Goal: Task Accomplishment & Management: Manage account settings

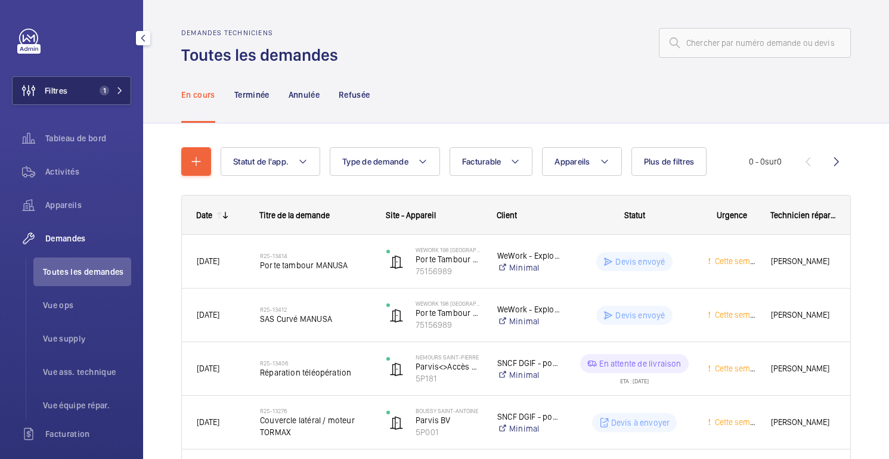
click at [91, 83] on button "Filtres 1" at bounding box center [71, 90] width 119 height 29
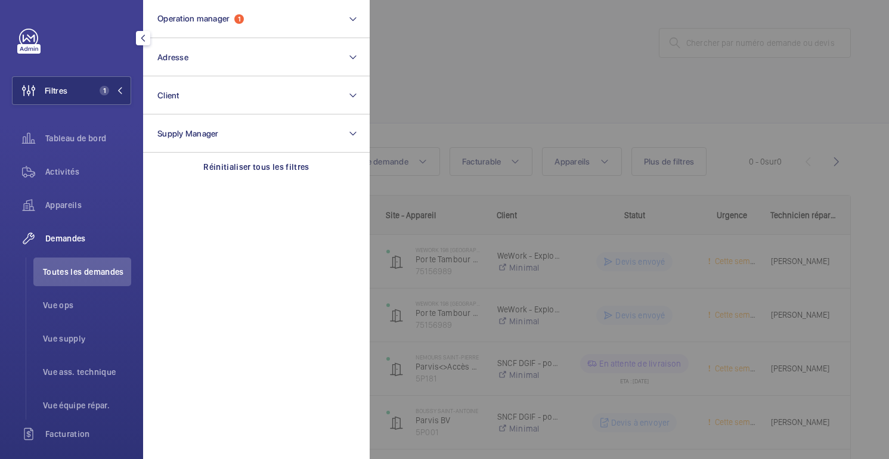
click at [471, 83] on div at bounding box center [814, 229] width 889 height 459
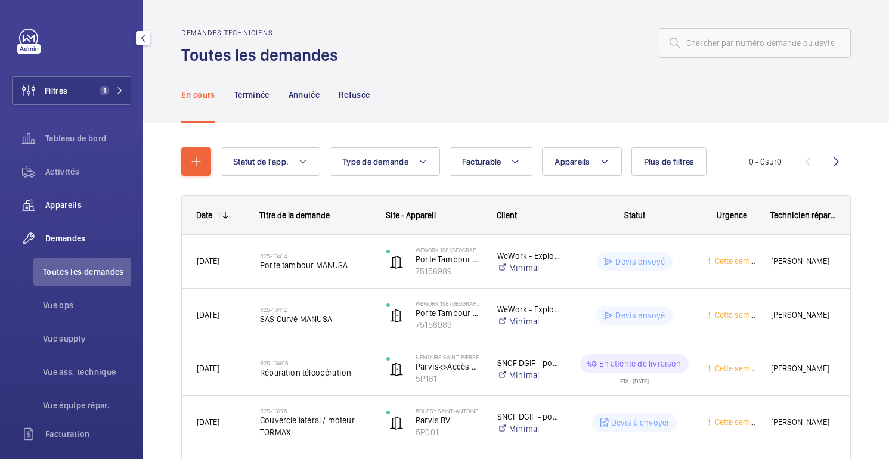
click at [65, 203] on font "Appareils" at bounding box center [63, 205] width 36 height 10
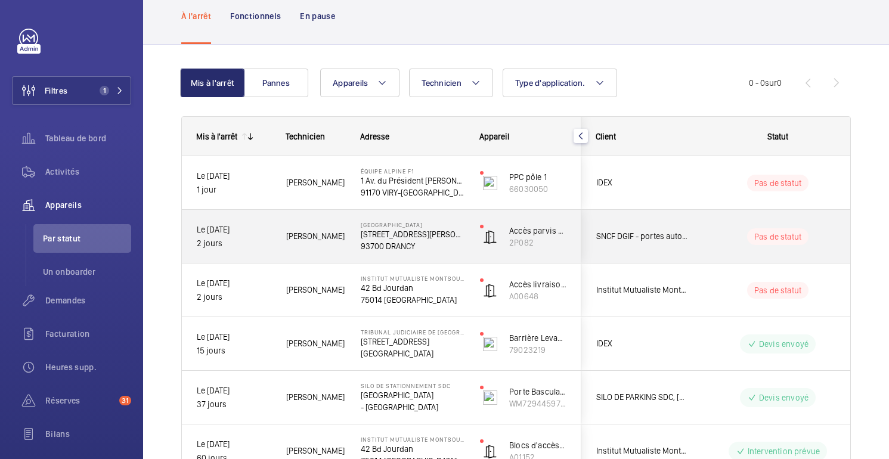
scroll to position [65, 0]
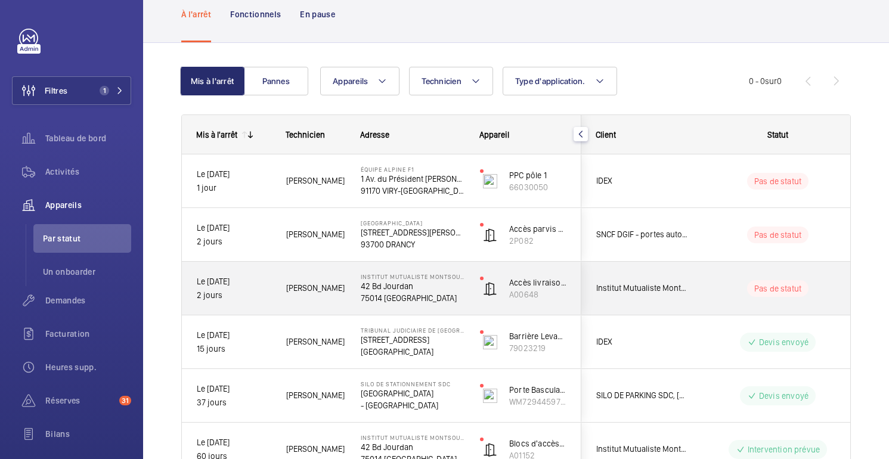
click at [734, 293] on wm-front-pills-cell "Pas de statut" at bounding box center [778, 288] width 148 height 17
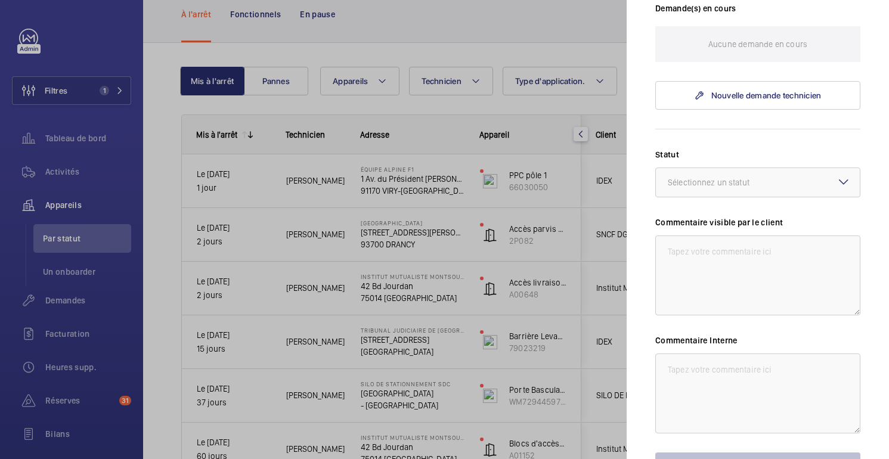
scroll to position [366, 0]
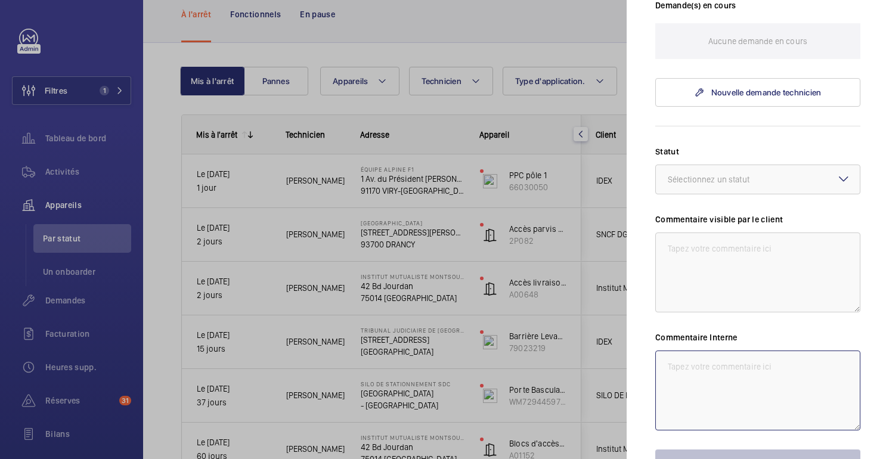
click at [729, 367] on textarea at bounding box center [757, 391] width 205 height 80
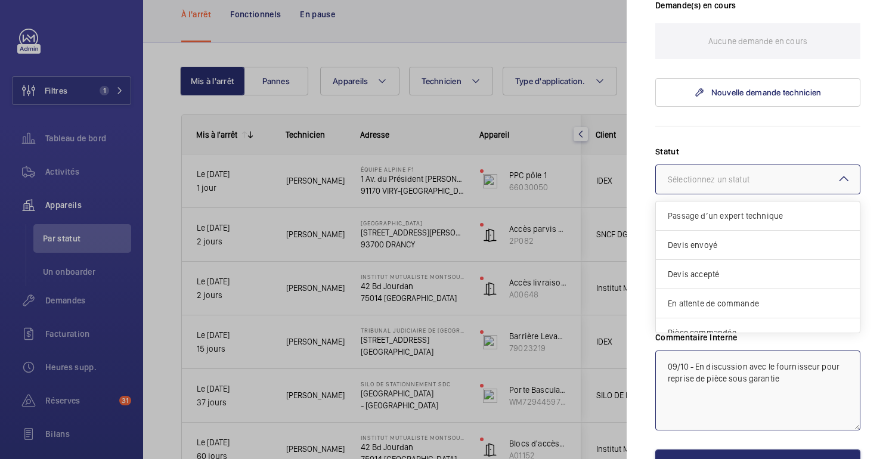
click at [770, 181] on div "Sélectionnez un statut" at bounding box center [724, 180] width 112 height 12
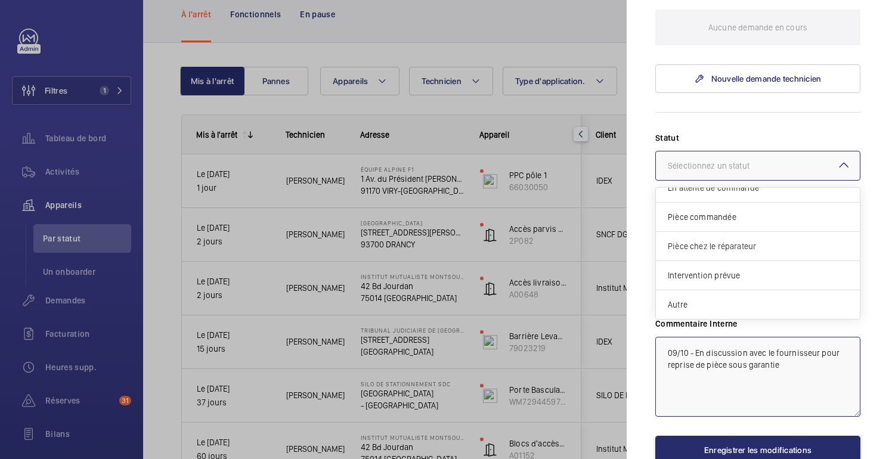
scroll to position [382, 0]
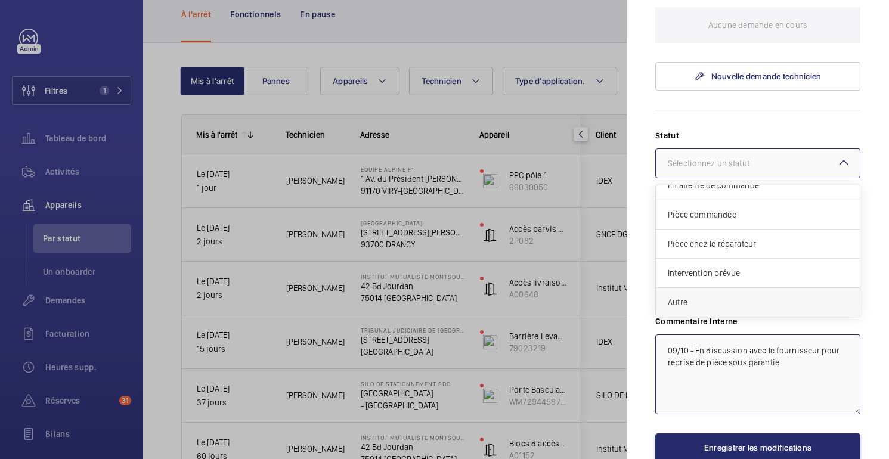
click at [713, 299] on span "Autre" at bounding box center [758, 302] width 180 height 12
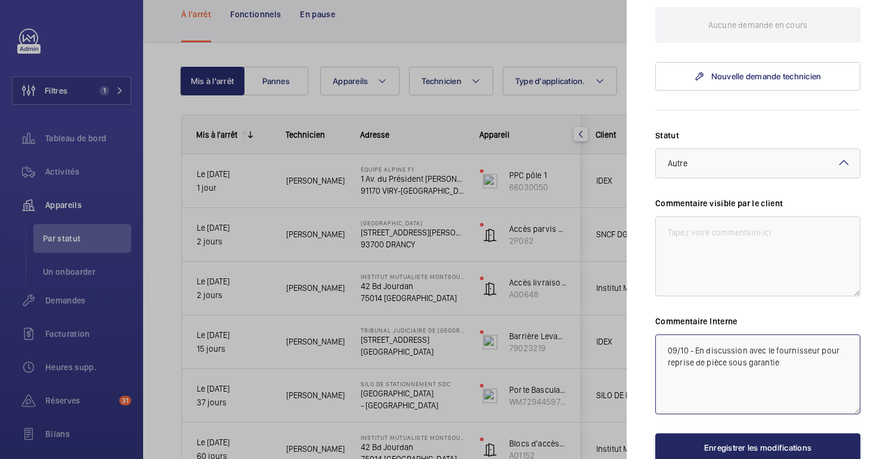
type textarea "09/10 - En discussion avec le fournisseur pour reprise de pièce sous garantie"
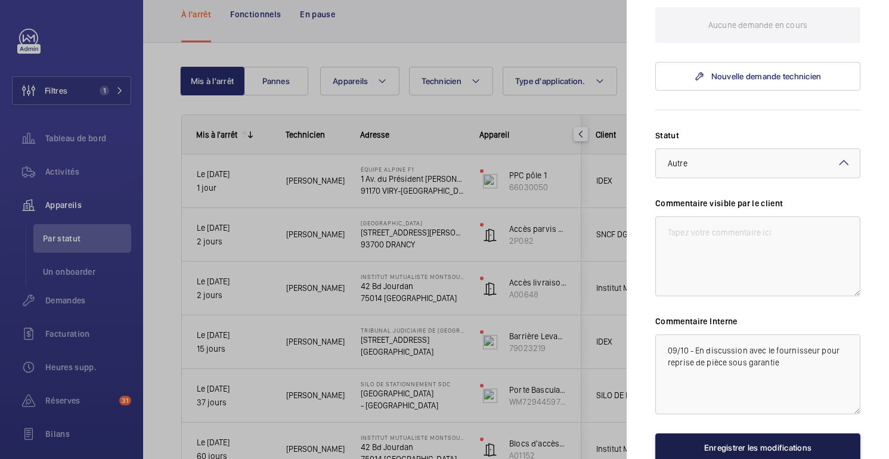
click at [782, 447] on font "Enregistrer les modifications" at bounding box center [757, 448] width 107 height 10
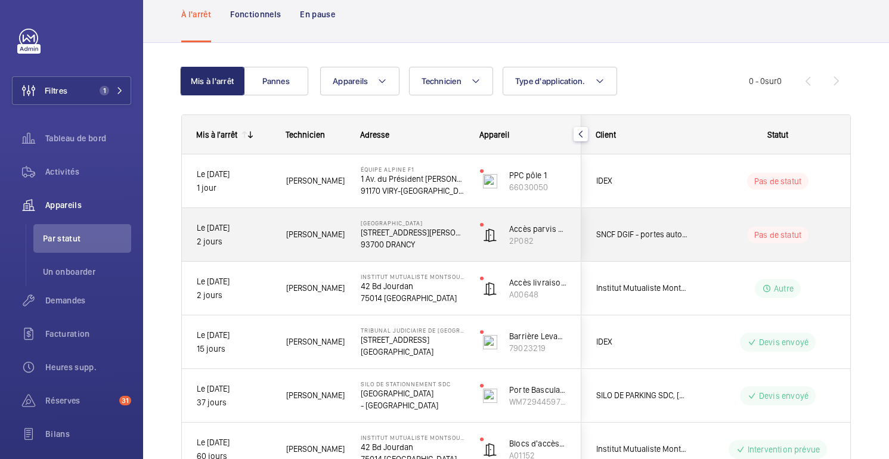
click at [725, 252] on div "Pas de statut" at bounding box center [770, 235] width 163 height 41
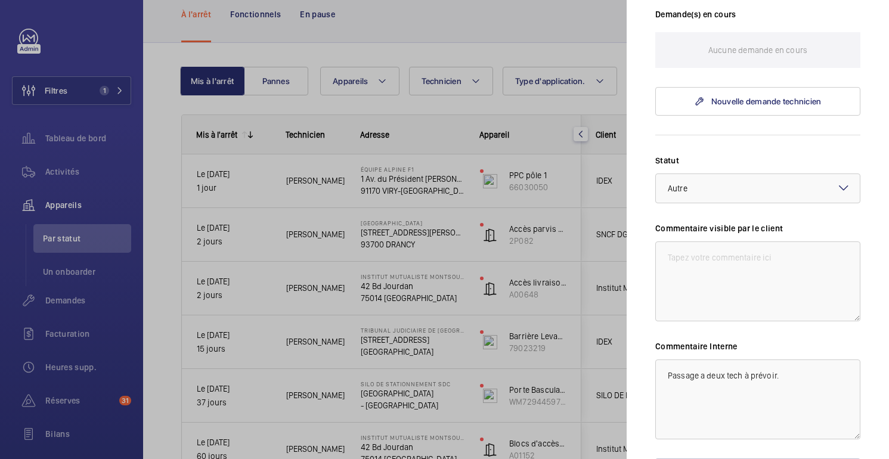
scroll to position [431, 0]
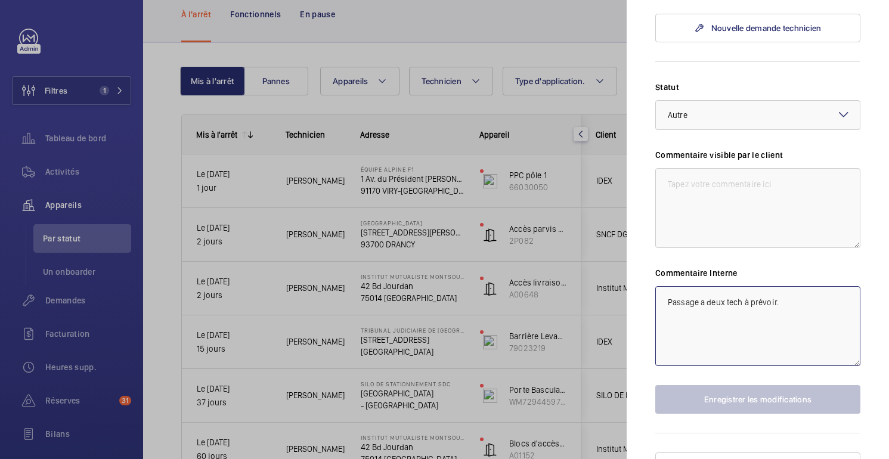
click at [668, 286] on textarea "Passage a deux tech à prévoir." at bounding box center [757, 326] width 205 height 80
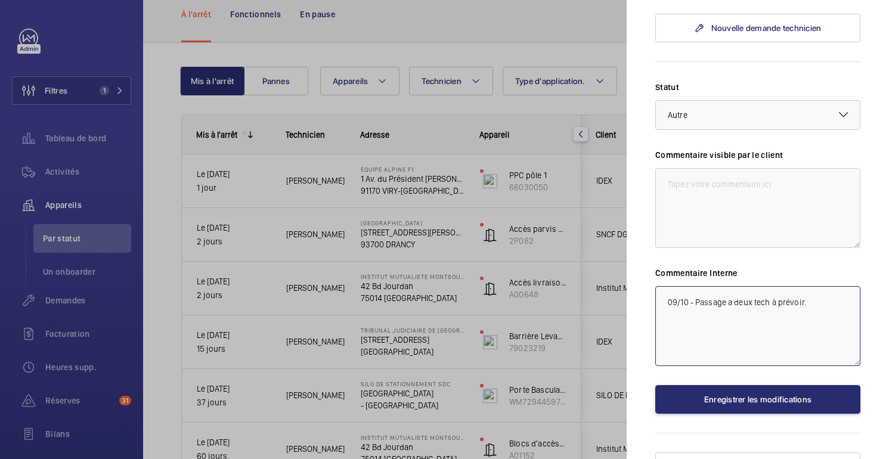
drag, startPoint x: 802, startPoint y: 280, endPoint x: 771, endPoint y: 281, distance: 31.0
click at [771, 286] on textarea "09/10 - Passage a deux tech à prévoir." at bounding box center [757, 326] width 205 height 80
click at [822, 101] on div at bounding box center [758, 115] width 204 height 29
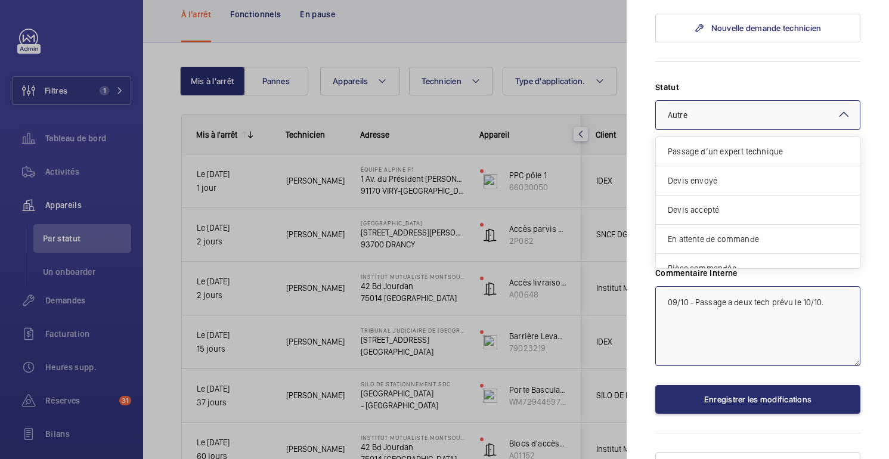
scroll to position [102, 0]
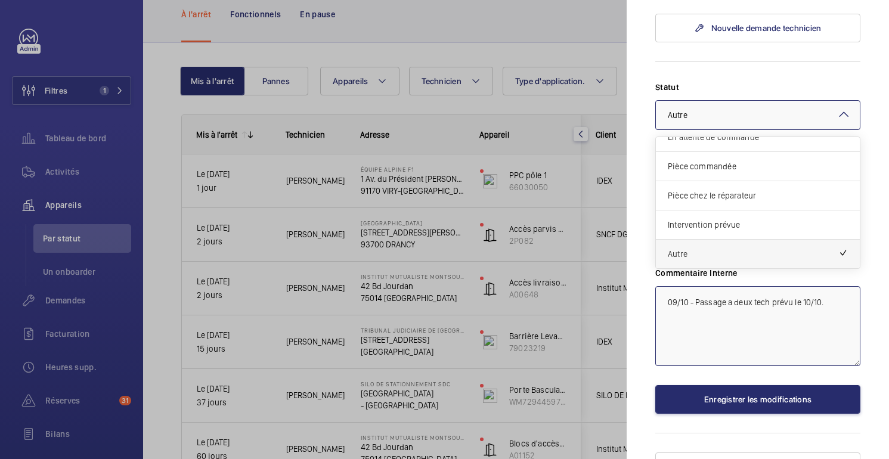
click at [771, 240] on div "Autre" at bounding box center [758, 254] width 204 height 29
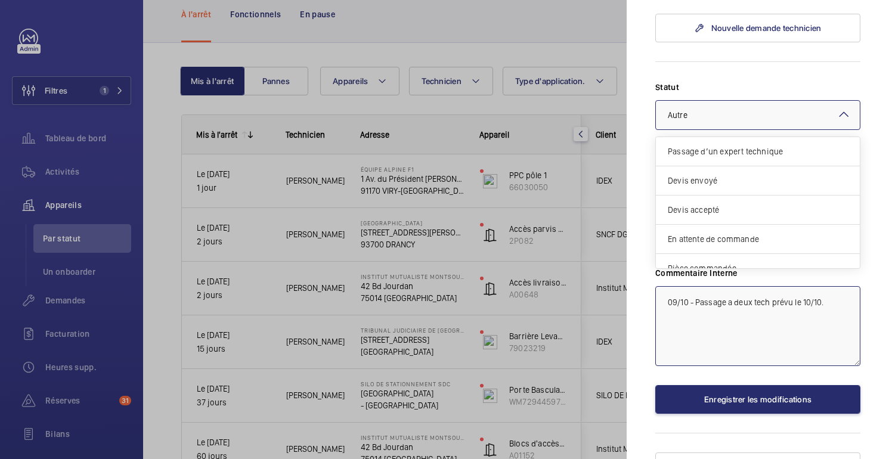
click at [790, 101] on div at bounding box center [758, 115] width 204 height 29
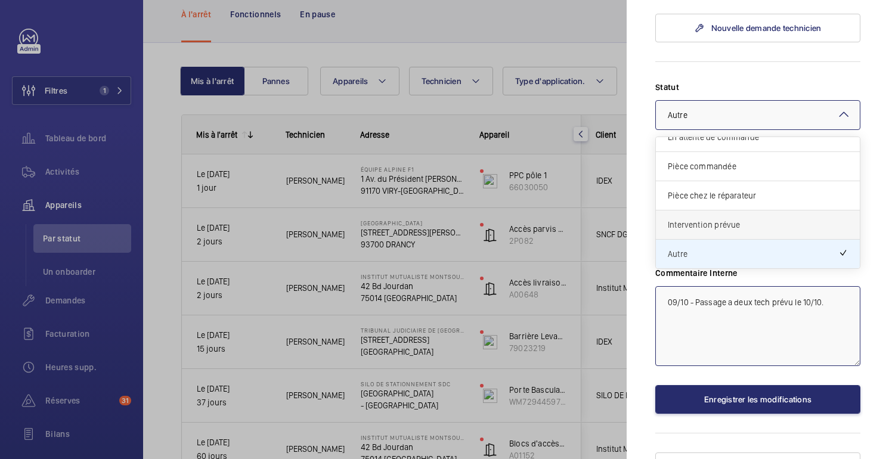
click at [742, 211] on div "Intervention prévue" at bounding box center [758, 225] width 204 height 29
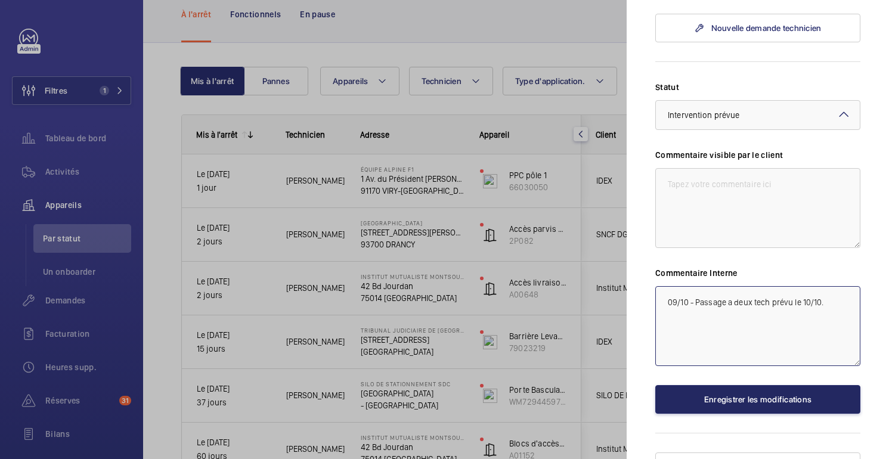
type textarea "09/10 - Passage a deux tech prévu le 10/10."
click at [762, 395] on font "Enregistrer les modifications" at bounding box center [757, 400] width 107 height 10
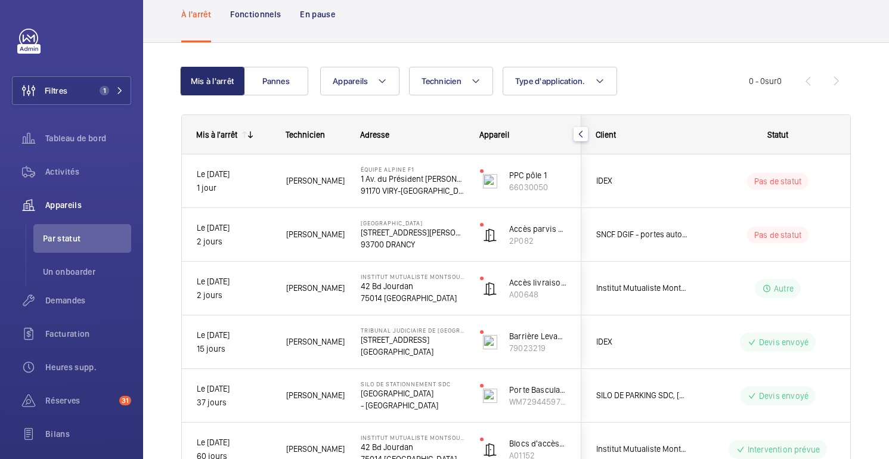
scroll to position [0, 0]
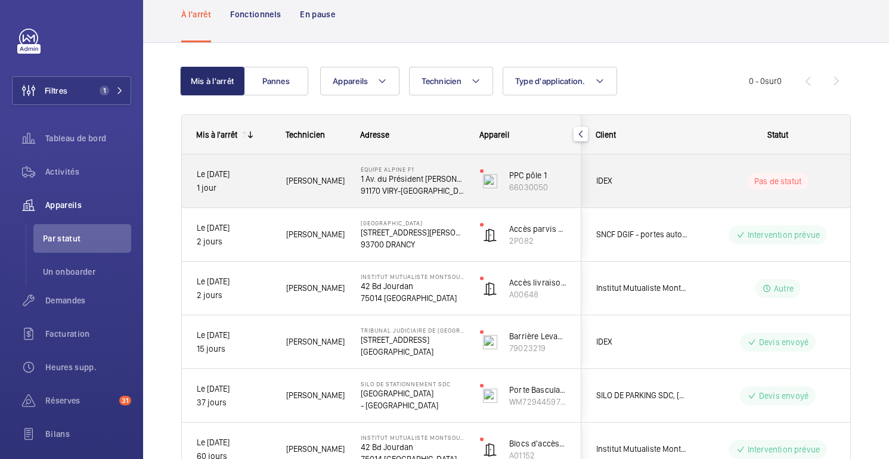
click at [683, 184] on span "IDEX" at bounding box center [642, 181] width 92 height 14
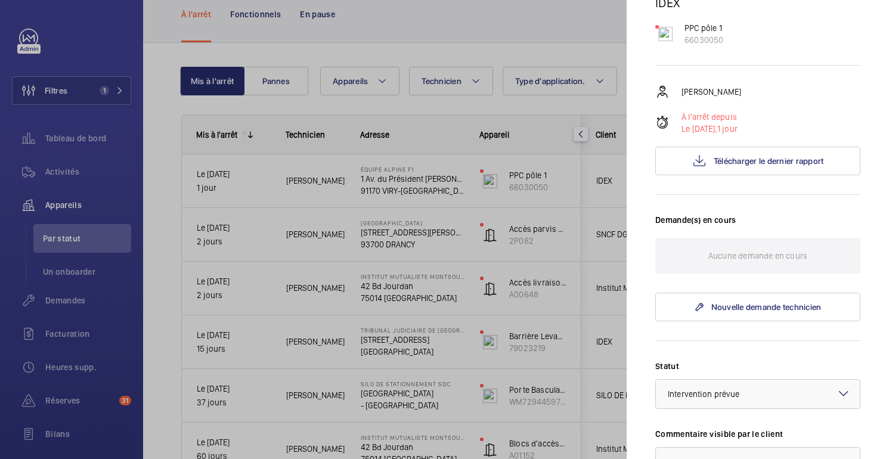
scroll to position [431, 0]
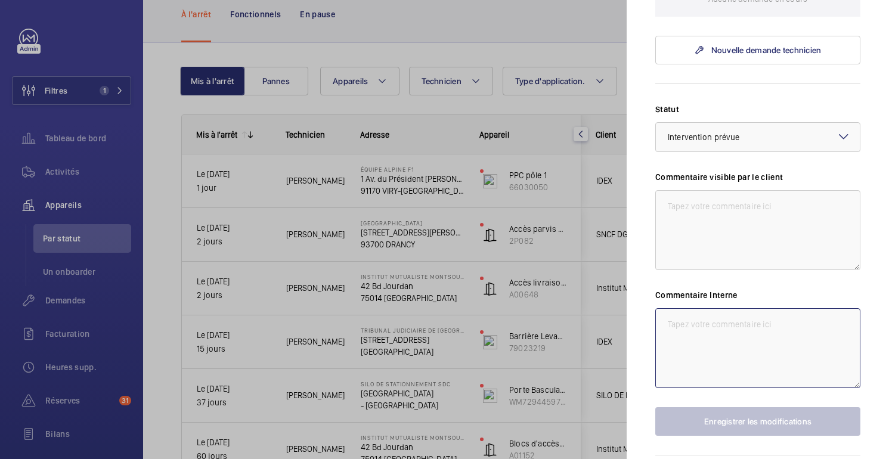
click at [712, 308] on textarea at bounding box center [757, 348] width 205 height 80
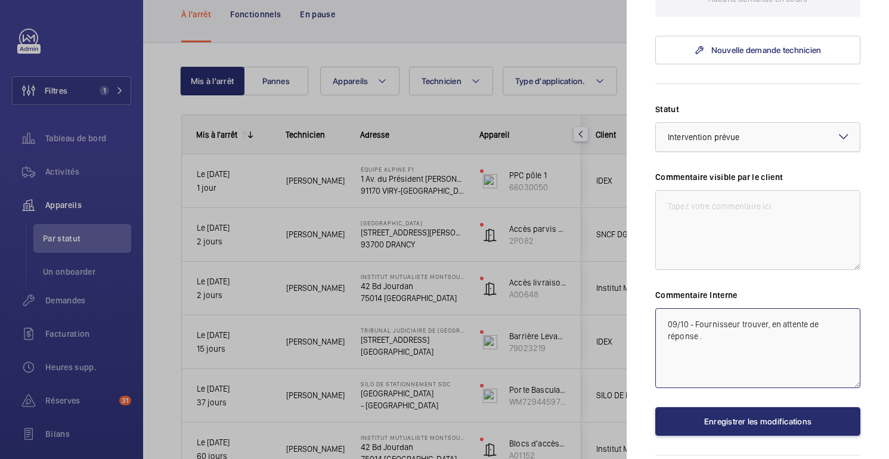
click at [768, 131] on div "× Intervention prévue" at bounding box center [718, 137] width 101 height 12
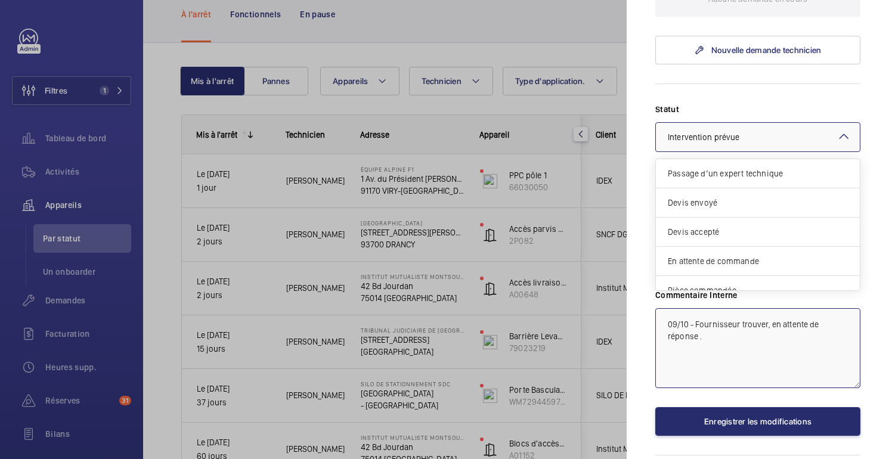
scroll to position [102, 0]
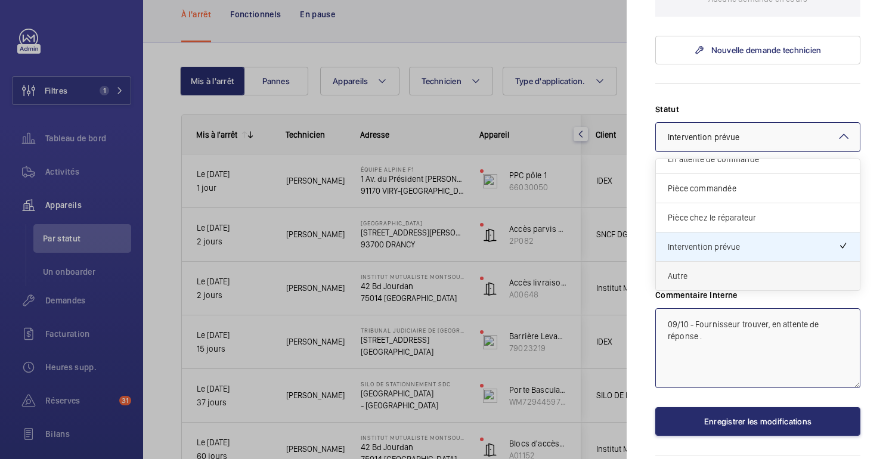
click at [738, 270] on span "Autre" at bounding box center [758, 276] width 180 height 12
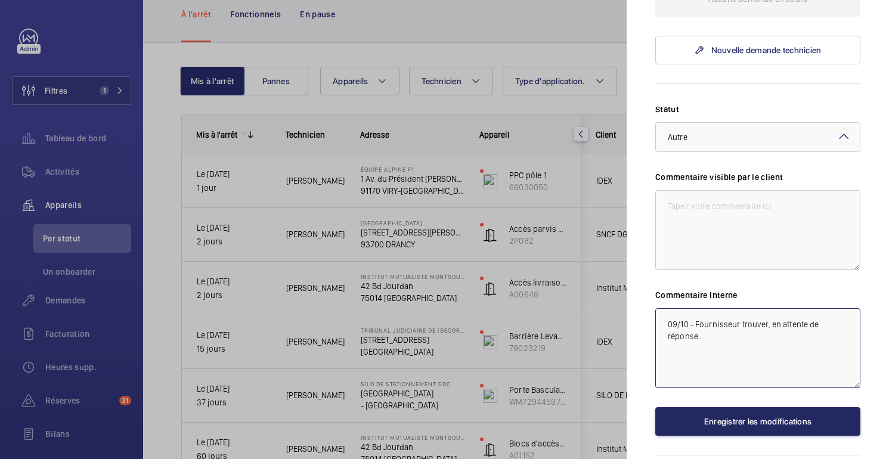
type textarea "09/10 - Fournisseur trouver, en attente de réponse ."
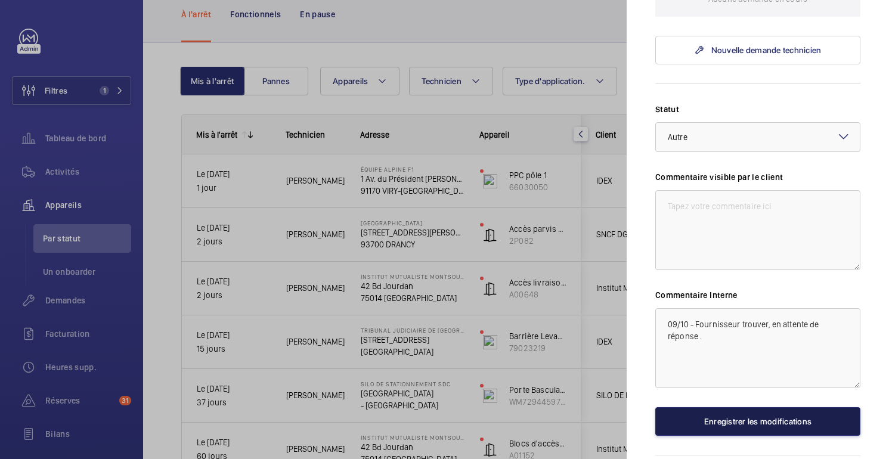
click at [756, 407] on button "Enregistrer les modifications" at bounding box center [757, 421] width 205 height 29
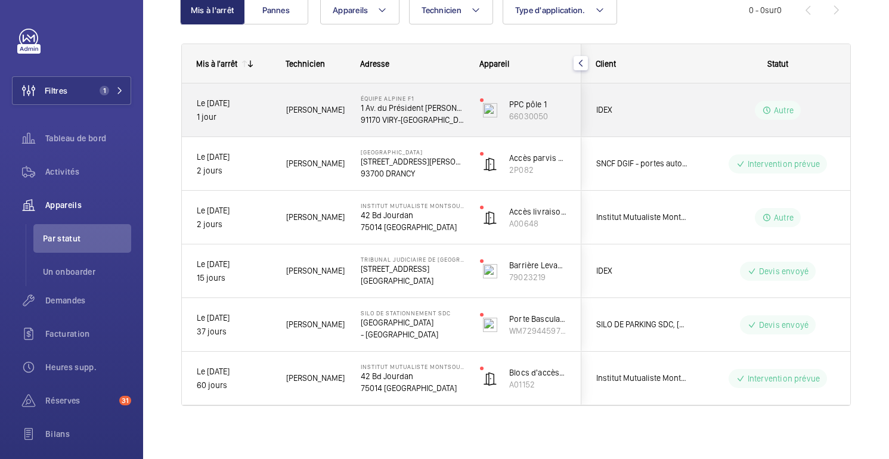
scroll to position [134, 0]
